Goal: Register for event/course

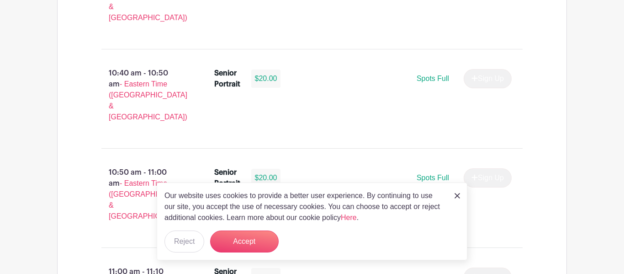
scroll to position [1630, 0]
click at [458, 197] on img at bounding box center [457, 195] width 5 height 5
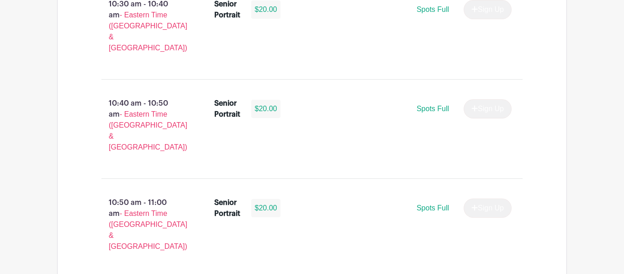
scroll to position [1597, 0]
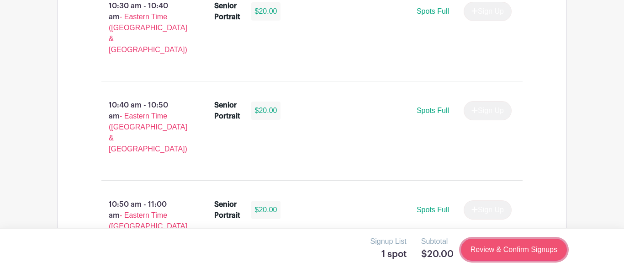
click at [487, 253] on link "Review & Confirm Signups" at bounding box center [514, 250] width 106 height 22
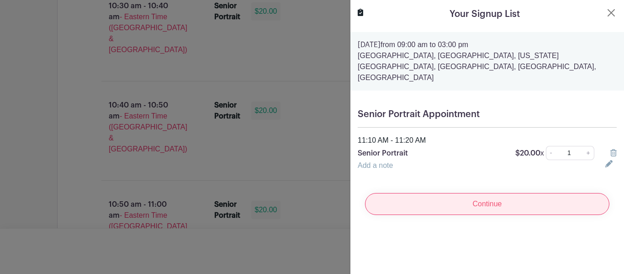
click at [431, 193] on input "Continue" at bounding box center [487, 204] width 245 height 22
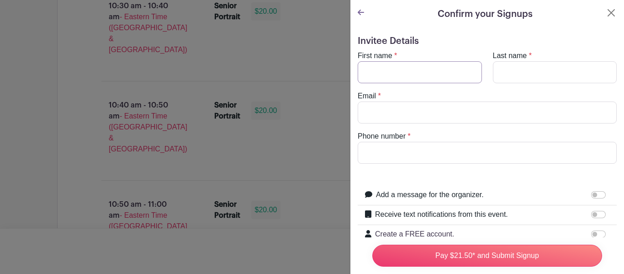
click at [385, 64] on input "First name" at bounding box center [420, 72] width 124 height 22
type input "makayla"
click at [518, 70] on input "Last name" at bounding box center [555, 72] width 124 height 22
type input "Brown"
drag, startPoint x: 369, startPoint y: 74, endPoint x: 335, endPoint y: 71, distance: 34.0
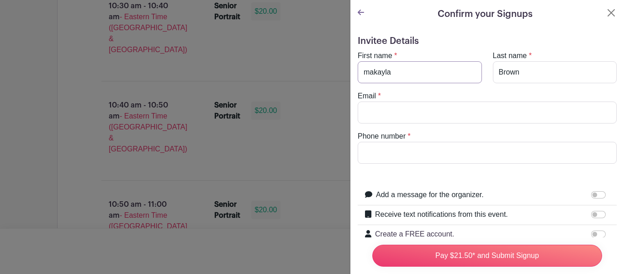
type input "Makayla"
click at [377, 106] on input "Email" at bounding box center [487, 112] width 259 height 22
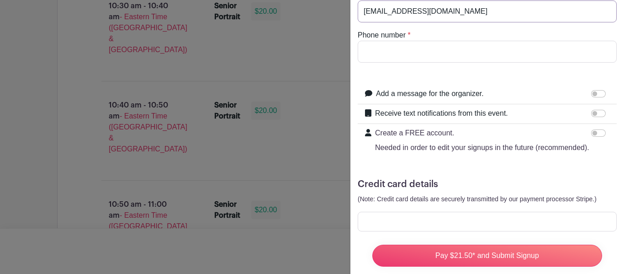
scroll to position [117, 0]
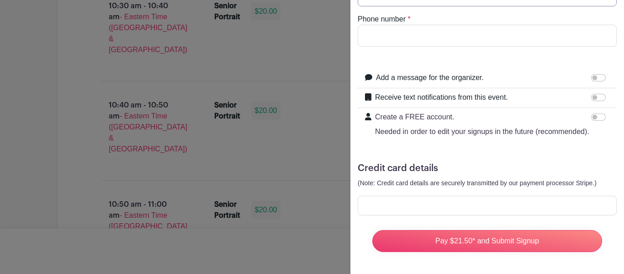
type input "[EMAIL_ADDRESS][DOMAIN_NAME]"
click at [387, 43] on input "Phone number" at bounding box center [487, 36] width 259 height 22
type input "[PHONE_NUMBER]"
click at [599, 81] on input "Add a message for the organizer." at bounding box center [598, 77] width 15 height 7
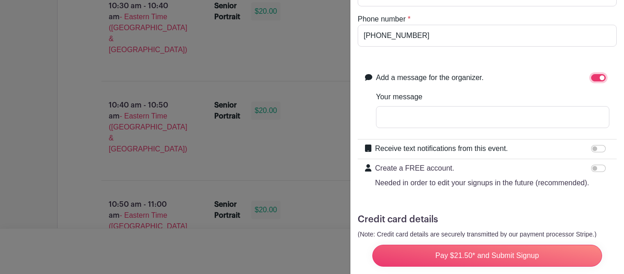
click at [601, 78] on input "Add a message for the organizer." at bounding box center [598, 77] width 15 height 7
checkbox input "false"
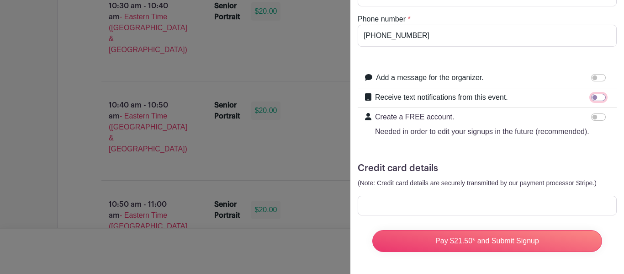
click at [598, 95] on input "Receive text notifications from this event." at bounding box center [598, 97] width 15 height 7
checkbox input "true"
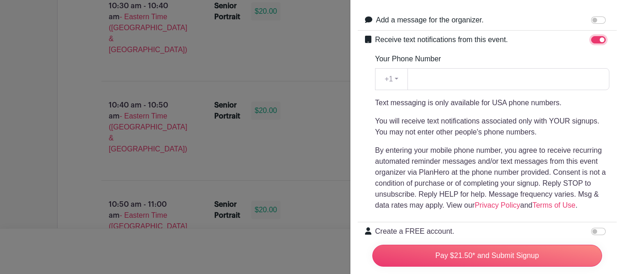
scroll to position [175, 0]
click at [464, 84] on input "Your Phone Number" at bounding box center [509, 79] width 202 height 22
click at [427, 79] on input "[PHONE_NUMBER]" at bounding box center [509, 79] width 202 height 22
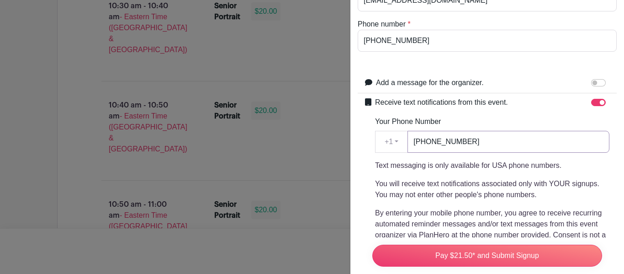
scroll to position [112, 0]
type input "[PHONE_NUMBER]"
click at [376, 44] on input "[PHONE_NUMBER]" at bounding box center [487, 41] width 259 height 22
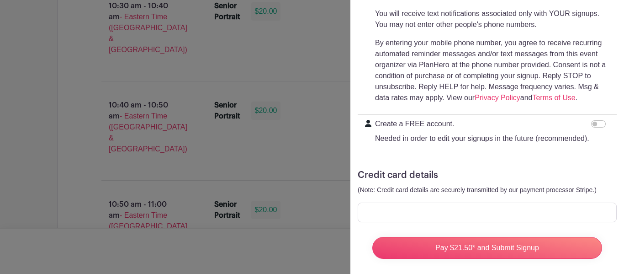
scroll to position [289, 0]
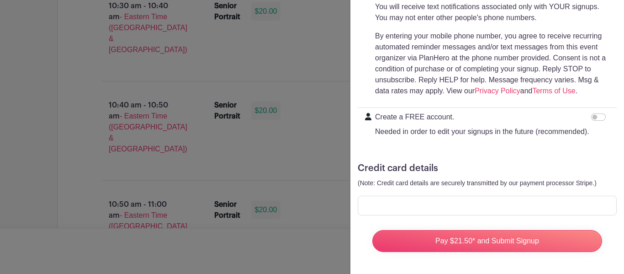
type input "[PHONE_NUMBER]"
click at [599, 119] on input "Create a FREE account. Needed in order to edit your signups in the future (reco…" at bounding box center [598, 116] width 15 height 7
checkbox input "true"
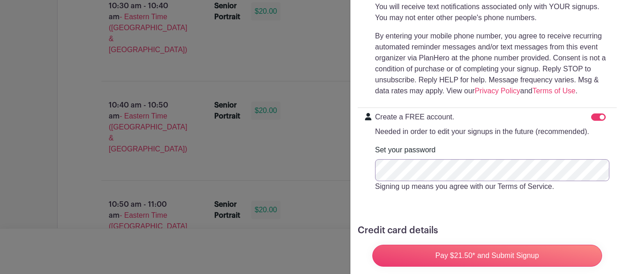
scroll to position [351, 0]
